Goal: Task Accomplishment & Management: Manage account settings

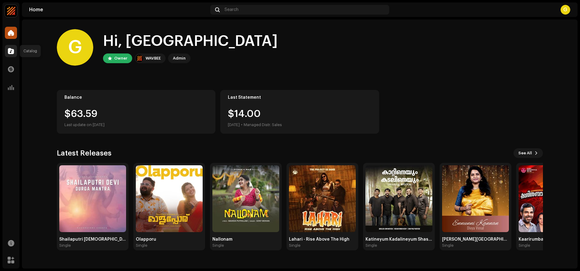
click at [13, 49] on span at bounding box center [11, 51] width 6 height 5
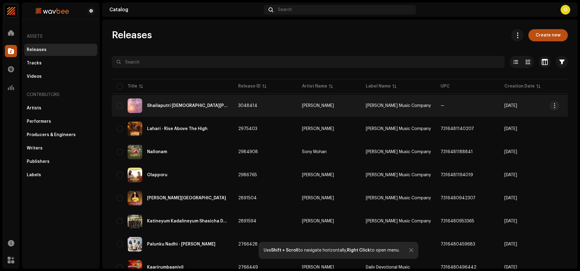
click at [184, 106] on div "Shailaputri [DEMOGRAPHIC_DATA][PERSON_NAME]" at bounding box center [187, 106] width 81 height 4
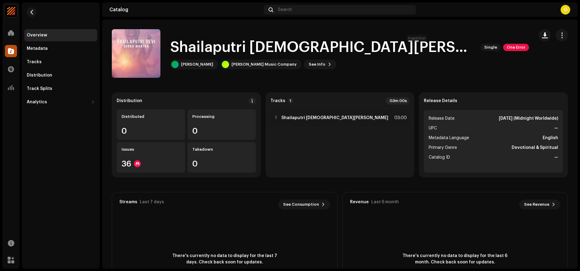
click at [503, 47] on span "One Error" at bounding box center [516, 47] width 26 height 7
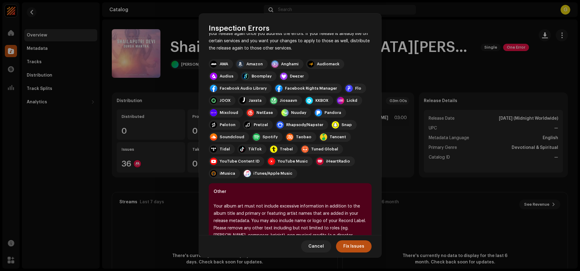
scroll to position [89, 0]
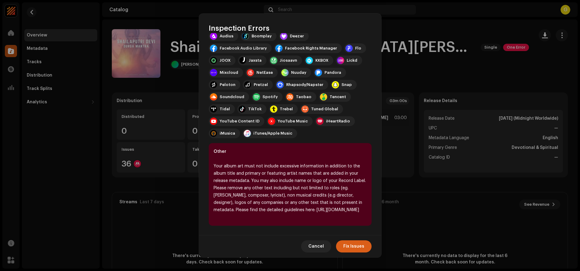
click at [357, 250] on span "Fix Issues" at bounding box center [353, 246] width 21 height 12
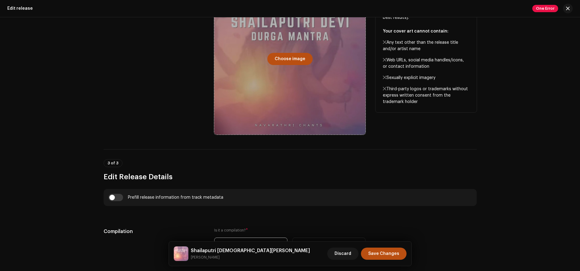
scroll to position [274, 0]
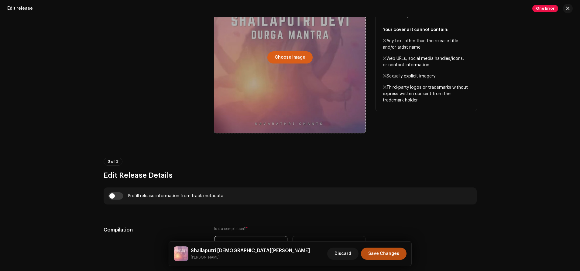
click at [284, 56] on span "Choose image" at bounding box center [289, 57] width 31 height 12
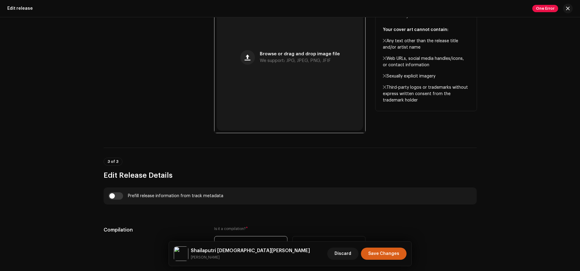
click at [397, 256] on span "Save Changes" at bounding box center [383, 253] width 31 height 12
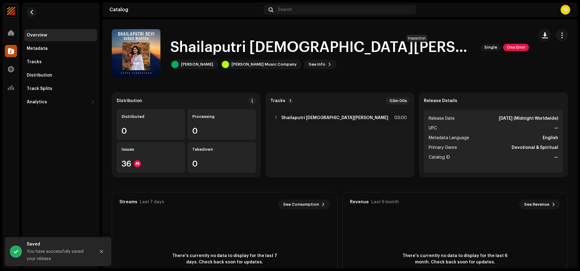
click at [503, 45] on span "One Error" at bounding box center [516, 47] width 26 height 7
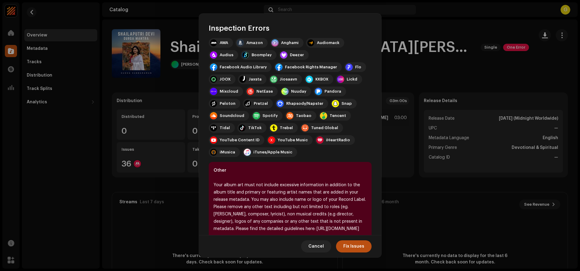
scroll to position [89, 0]
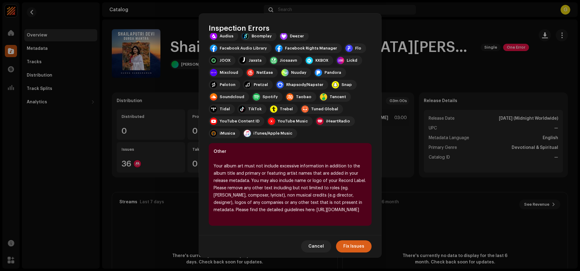
click at [360, 247] on span "Fix Issues" at bounding box center [353, 246] width 21 height 12
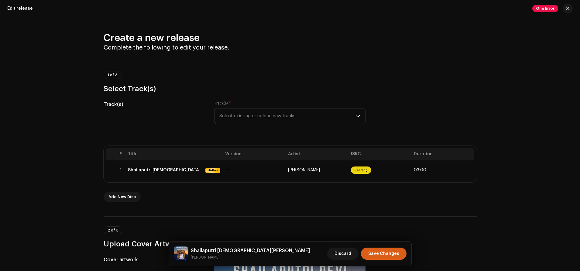
click at [383, 254] on span "Save Changes" at bounding box center [383, 253] width 31 height 12
